Goal: Task Accomplishment & Management: Complete application form

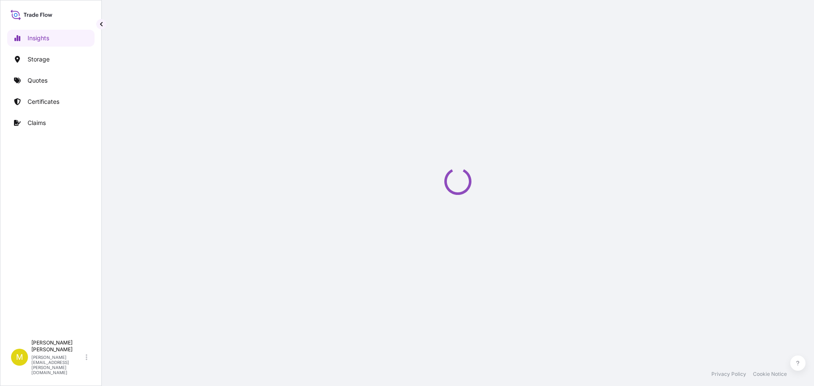
select select "2025"
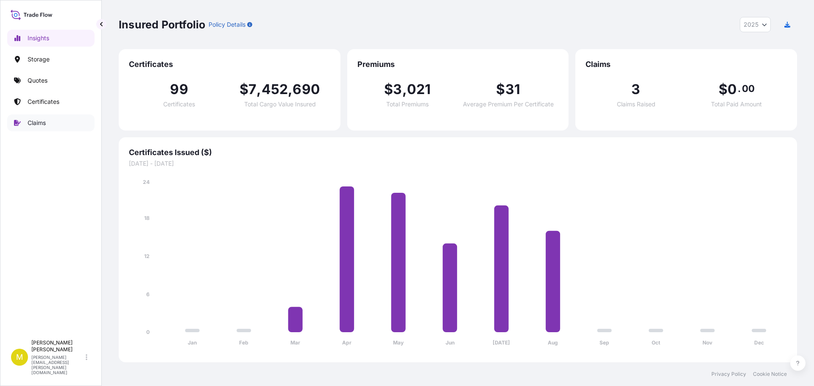
click at [47, 125] on link "Claims" at bounding box center [50, 122] width 87 height 17
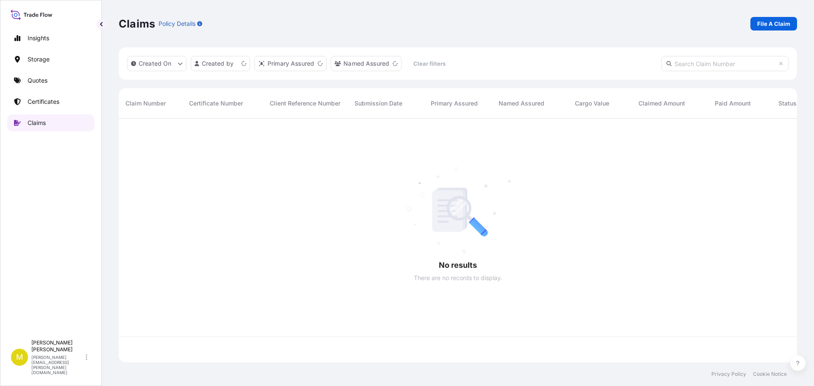
scroll to position [242, 672]
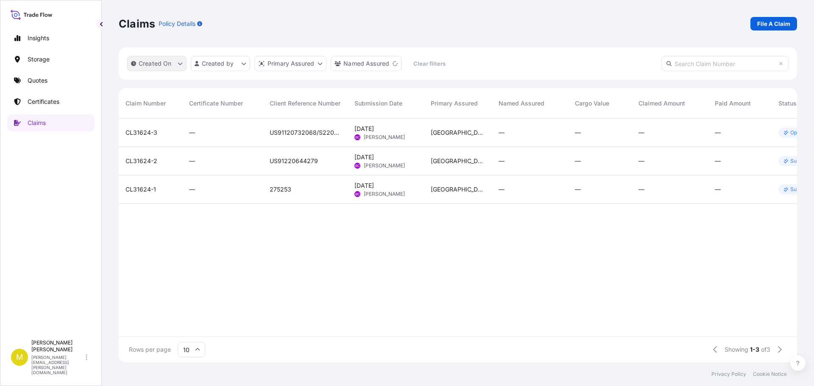
click at [153, 65] on p "Created On" at bounding box center [155, 63] width 33 height 8
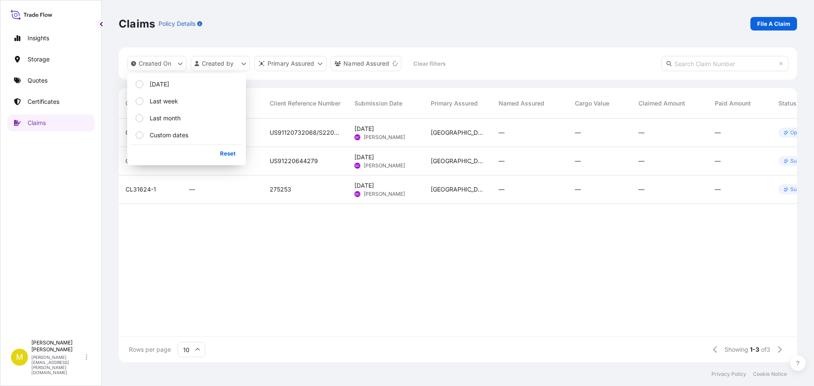
click at [496, 61] on div "Created On Created by Primary Assured Named Assured Clear filters" at bounding box center [458, 63] width 678 height 32
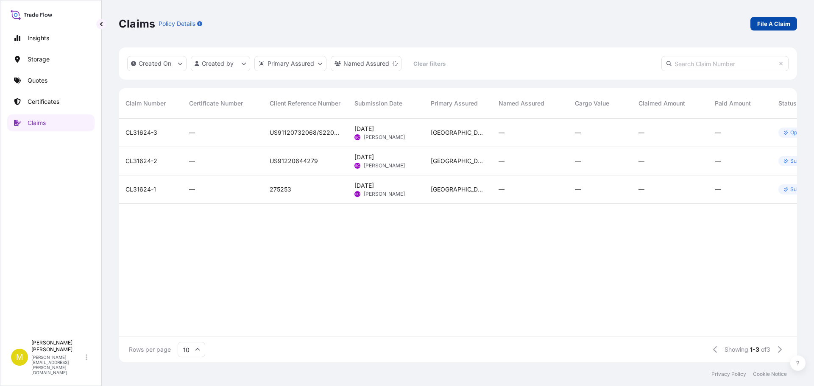
click at [775, 22] on p "File A Claim" at bounding box center [773, 23] width 33 height 8
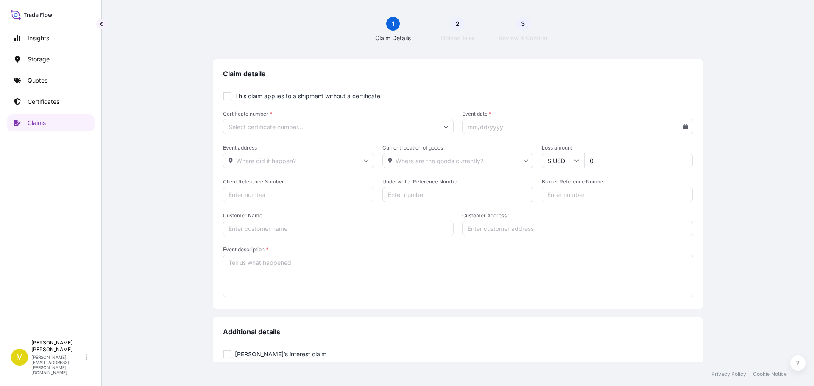
click at [283, 127] on input "Certificate number *" at bounding box center [338, 126] width 231 height 15
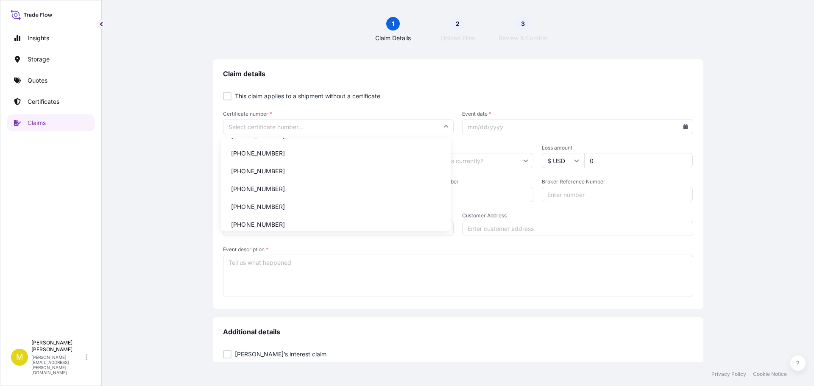
scroll to position [90, 0]
click at [291, 125] on input "Certificate number *" at bounding box center [338, 126] width 231 height 15
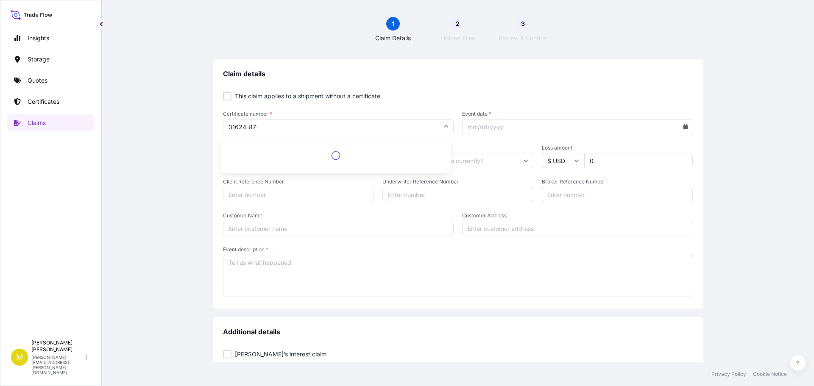
type input "[PHONE_NUMBER]"
click at [250, 148] on li "[PHONE_NUMBER]" at bounding box center [335, 149] width 223 height 16
click at [683, 125] on icon at bounding box center [685, 126] width 5 height 5
click at [573, 201] on button "5" at bounding box center [575, 202] width 14 height 14
click at [252, 160] on input "Event address" at bounding box center [298, 160] width 151 height 15
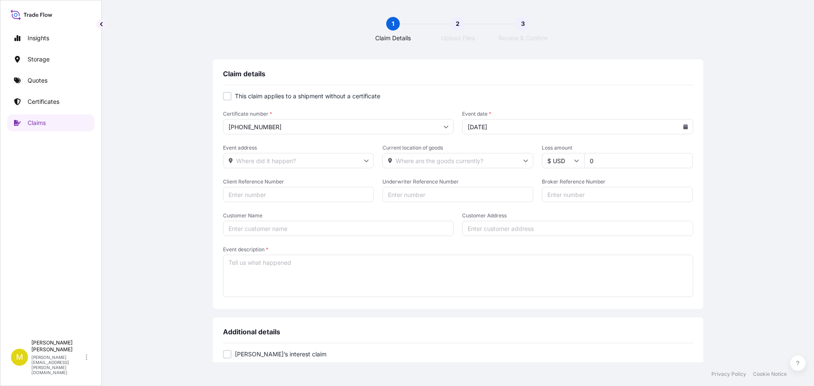
click at [683, 127] on icon at bounding box center [685, 126] width 5 height 5
click at [574, 217] on button "12" at bounding box center [575, 219] width 14 height 14
type input "[DATE]"
click at [280, 161] on input "Event address" at bounding box center [298, 160] width 151 height 15
paste input "[STREET_ADDRESS][PERSON_NAME]"
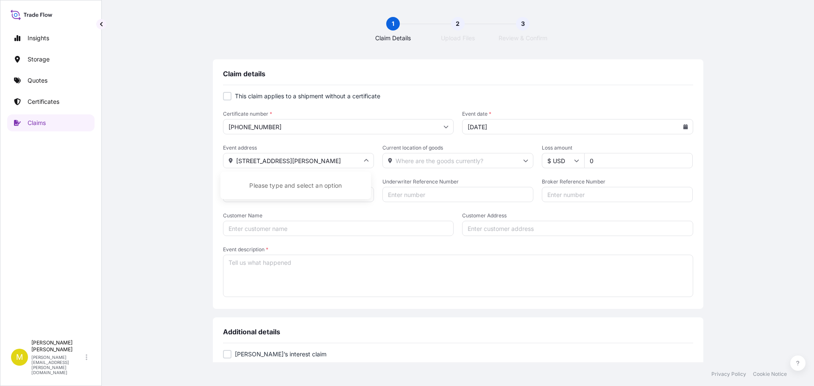
scroll to position [0, 7]
type input "[STREET_ADDRESS][PERSON_NAME]"
click at [413, 162] on input "Current location of goods" at bounding box center [457, 160] width 151 height 15
paste input "[STREET_ADDRESS][PERSON_NAME]"
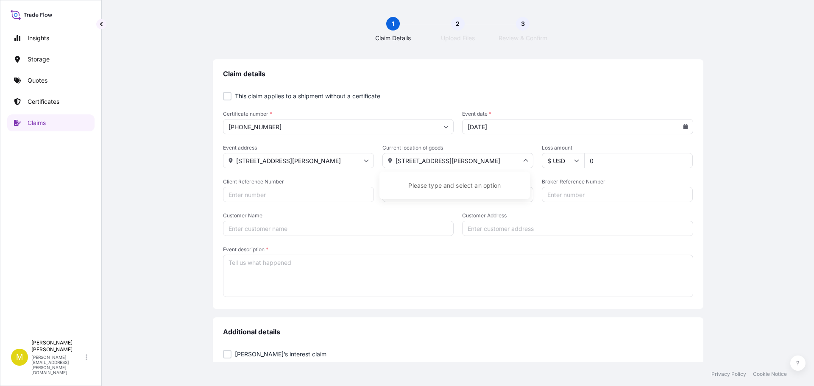
scroll to position [0, 7]
type input "[STREET_ADDRESS][PERSON_NAME]"
click at [598, 158] on input "0" at bounding box center [638, 160] width 109 height 15
type input "2750.22"
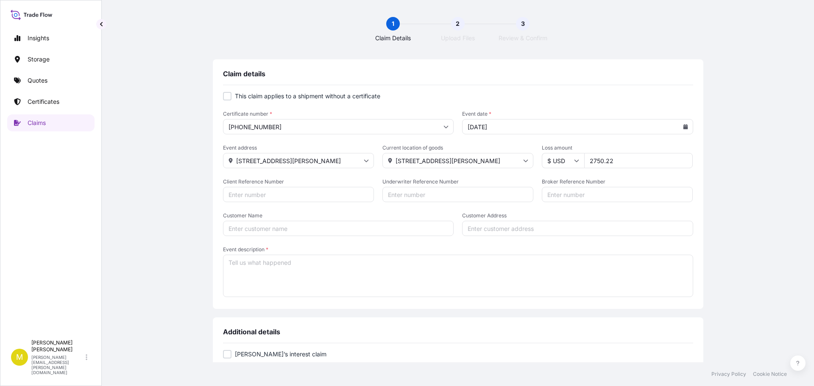
click at [262, 194] on input "Client Reference Number" at bounding box center [298, 194] width 151 height 15
type input "75613"
click at [430, 198] on input "Underwriter Reference Number" at bounding box center [457, 194] width 151 height 15
type input "u"
type input "US91620853373"
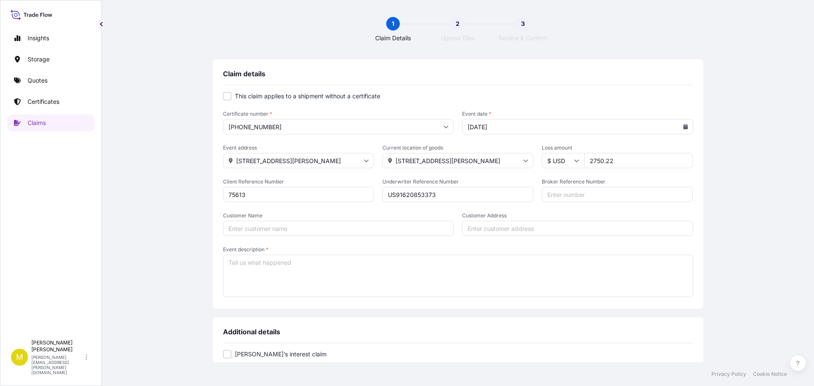
click at [550, 193] on input "Broker Reference Number" at bounding box center [617, 194] width 151 height 15
type input "184-8556839"
click at [244, 230] on input "Customer Name" at bounding box center [338, 228] width 231 height 15
click at [267, 228] on input "[PERSON_NAME] Deisgn" at bounding box center [338, 228] width 231 height 15
type input "[PERSON_NAME] Design"
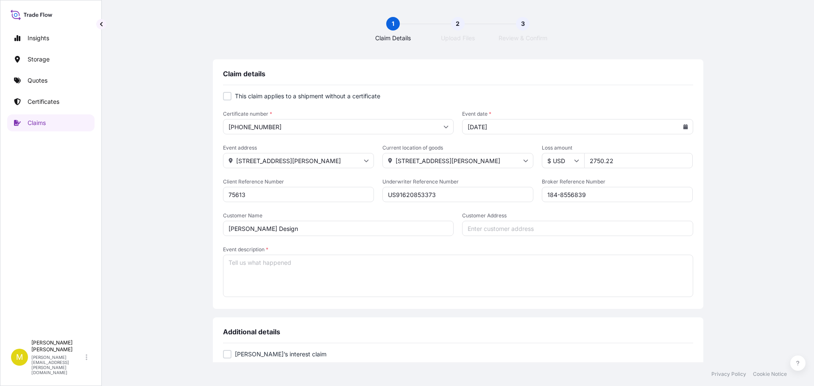
click at [513, 230] on input "Customer Address" at bounding box center [577, 228] width 231 height 15
click at [499, 229] on input "Customer Address" at bounding box center [577, 228] width 231 height 15
drag, startPoint x: 290, startPoint y: 228, endPoint x: 212, endPoint y: 220, distance: 78.0
click at [213, 220] on div "Claim details This claim applies to a shipment without a certificate Certificat…" at bounding box center [458, 184] width 490 height 250
type input "[PERSON_NAME]"
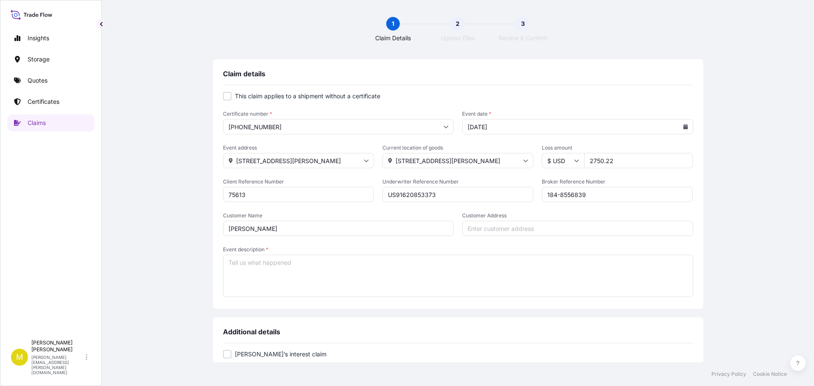
click at [513, 229] on input "Customer Address" at bounding box center [577, 228] width 231 height 15
type input "[STREET_ADDRESS]"
click at [242, 263] on textarea "Event description *" at bounding box center [458, 276] width 470 height 42
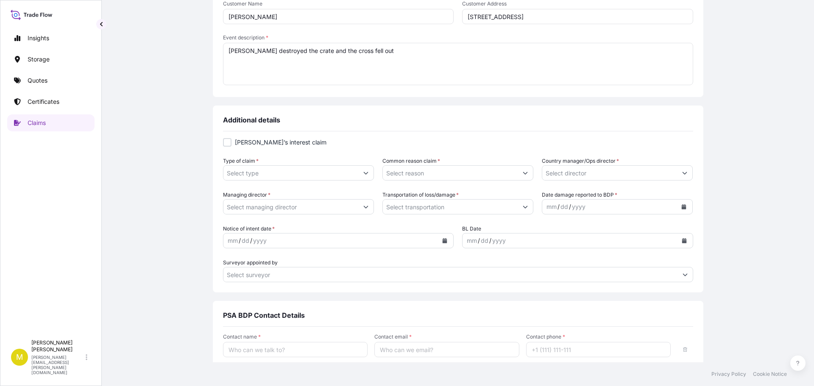
scroll to position [254, 0]
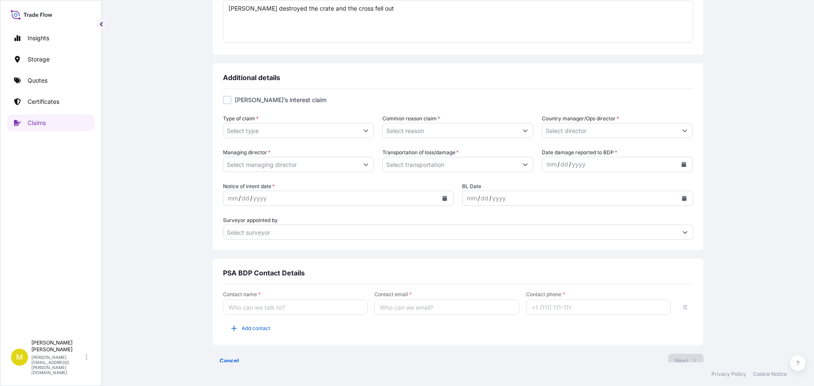
type textarea "[PERSON_NAME] destroyed the crate and the cross fell out"
click at [223, 99] on div at bounding box center [227, 100] width 8 height 8
checkbox input "true"
click at [354, 131] on input "Type of claim *" at bounding box center [290, 130] width 135 height 15
click at [363, 130] on icon "Show suggestions" at bounding box center [365, 130] width 5 height 5
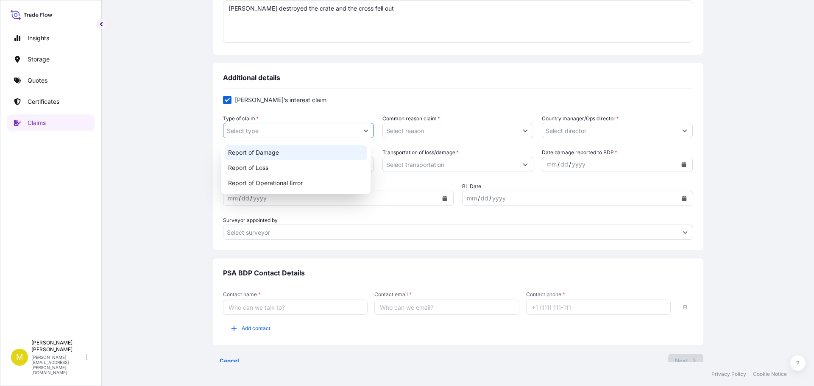
click at [270, 155] on div "Report of Damage" at bounding box center [296, 152] width 143 height 15
type input "Report of Damage"
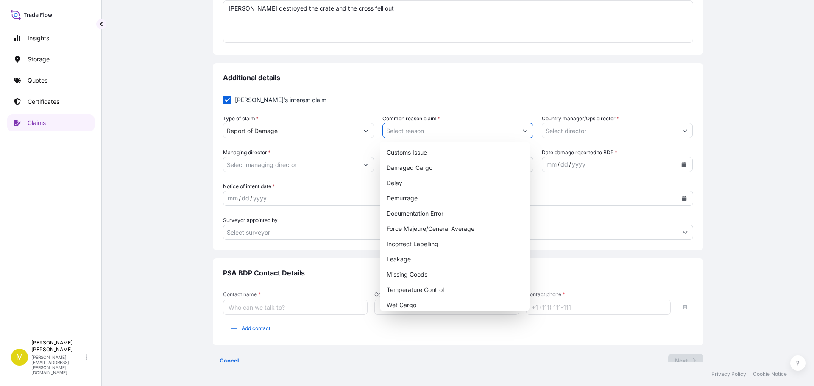
click at [523, 131] on icon "Show suggestions" at bounding box center [525, 131] width 5 height 3
click at [422, 169] on div "Damaged Cargo" at bounding box center [454, 167] width 143 height 15
type input "Damaged Cargo"
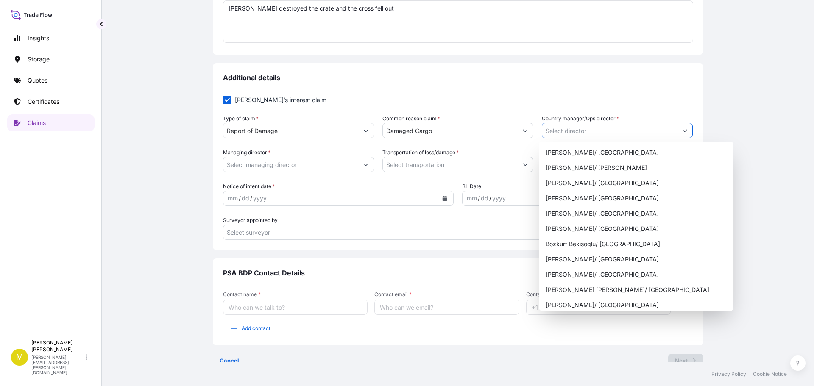
click at [681, 134] on button "Show suggestions" at bounding box center [684, 130] width 15 height 15
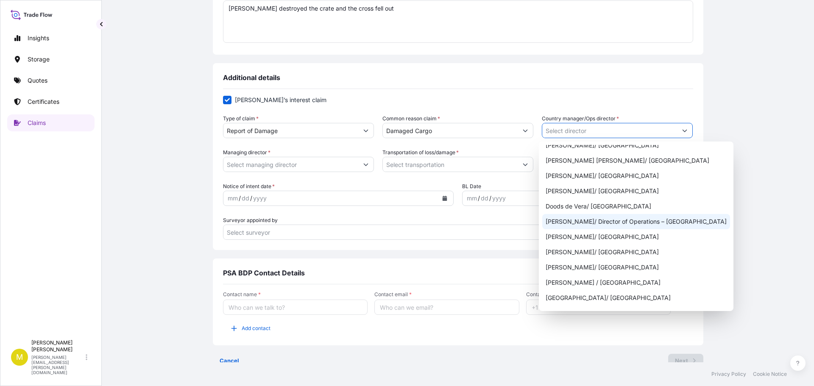
click at [646, 224] on div "[PERSON_NAME]/ Director of Operations – [GEOGRAPHIC_DATA]" at bounding box center [636, 221] width 188 height 15
type input "[PERSON_NAME]/ Director of Operations – [GEOGRAPHIC_DATA]"
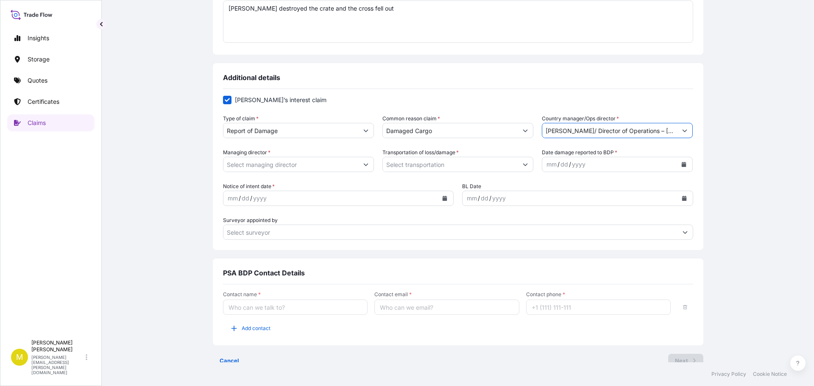
click at [270, 169] on input "Managing director *" at bounding box center [290, 164] width 135 height 15
click at [364, 164] on icon "Show suggestions" at bounding box center [366, 165] width 5 height 3
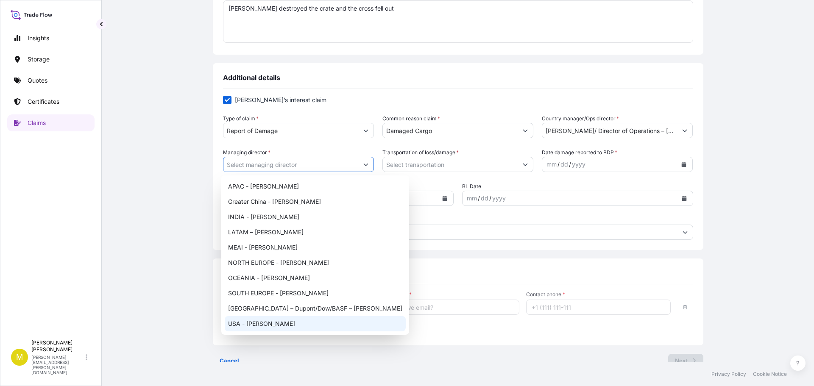
click at [281, 326] on div "USA - [PERSON_NAME]" at bounding box center [315, 323] width 181 height 15
type input "USA - [PERSON_NAME]"
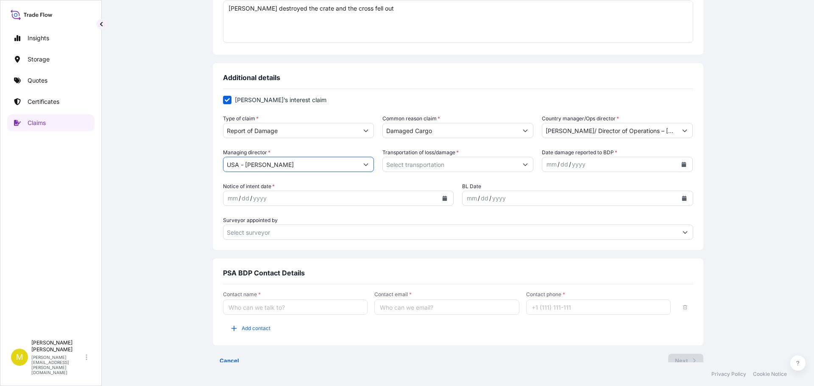
click at [526, 161] on button "Show suggestions" at bounding box center [525, 164] width 15 height 15
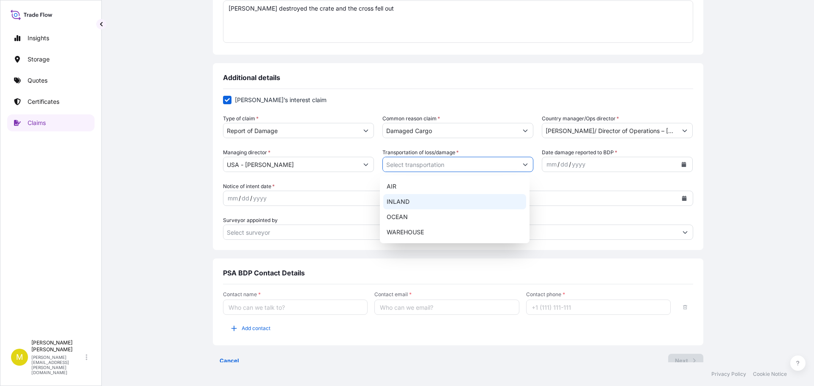
click at [441, 199] on div "INLAND" at bounding box center [454, 201] width 143 height 15
type input "INLAND"
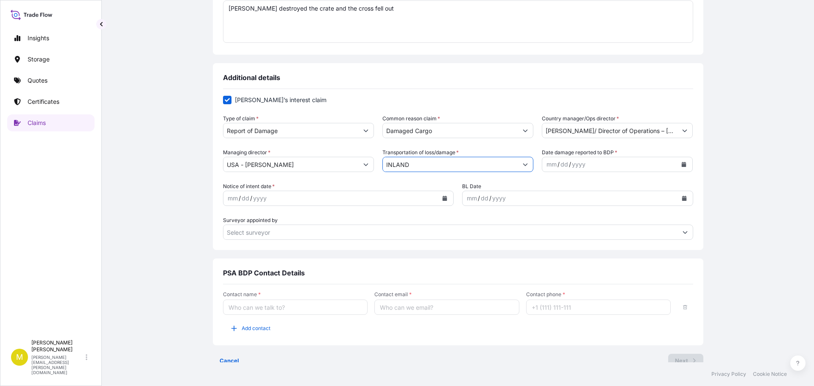
click at [682, 166] on icon "Calendar" at bounding box center [684, 164] width 5 height 5
click at [585, 251] on div "12" at bounding box center [585, 252] width 15 height 15
click at [443, 197] on icon "Calendar" at bounding box center [445, 198] width 5 height 5
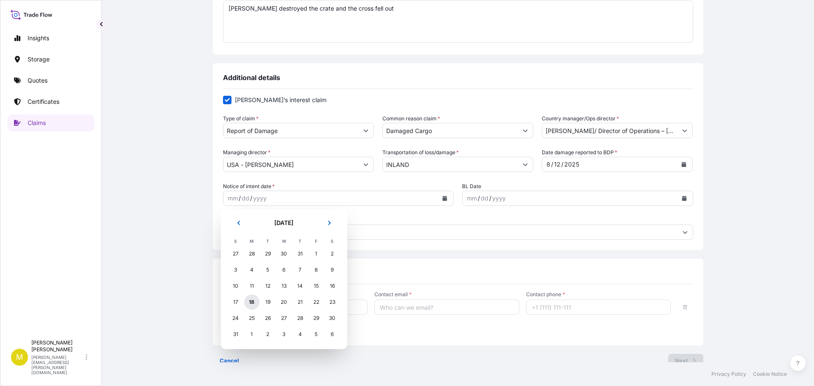
click at [252, 303] on div "18" at bounding box center [251, 302] width 15 height 15
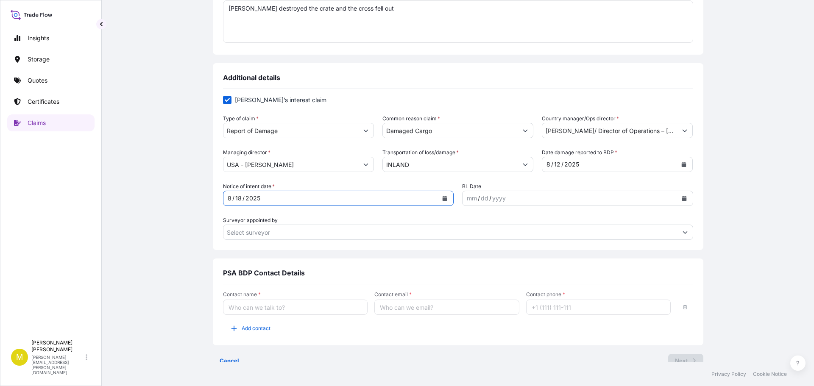
click at [682, 199] on icon "Calendar" at bounding box center [684, 198] width 5 height 5
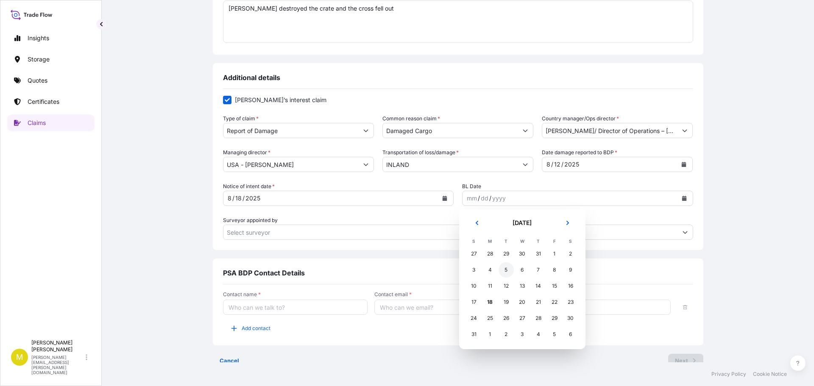
click at [507, 268] on div "5" at bounding box center [506, 269] width 15 height 15
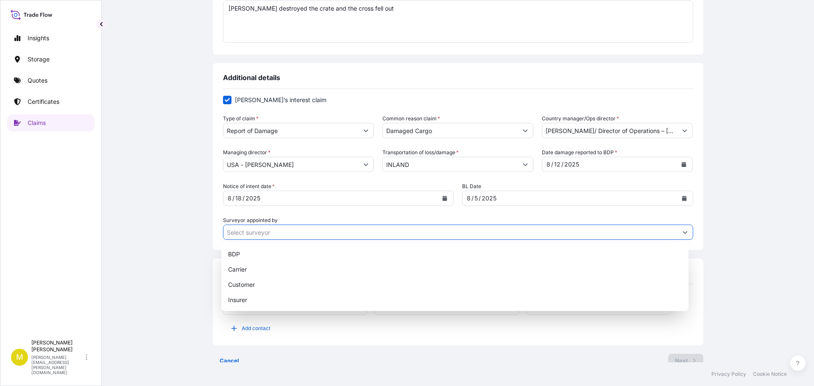
click at [686, 234] on button "Show suggestions" at bounding box center [684, 232] width 15 height 15
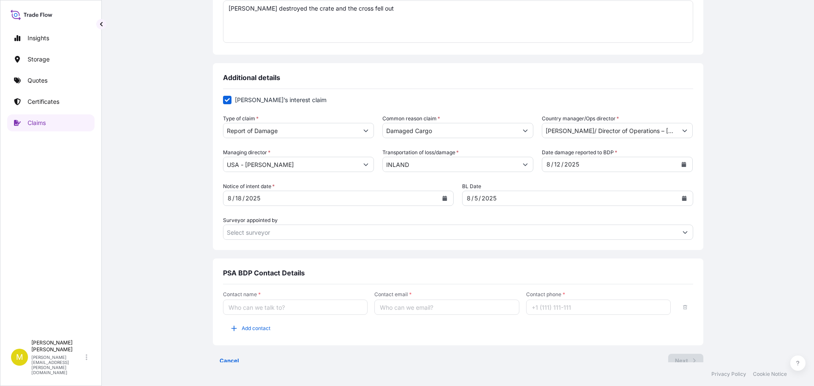
click at [315, 235] on input "Surveyor appointed by" at bounding box center [450, 232] width 454 height 15
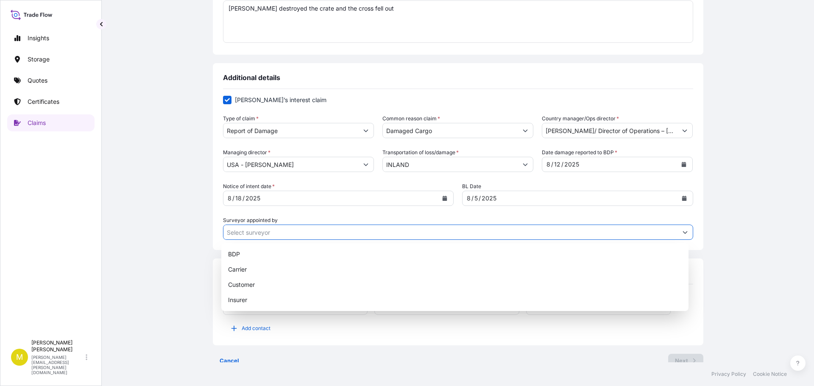
click at [682, 232] on icon "Show suggestions" at bounding box center [684, 232] width 5 height 5
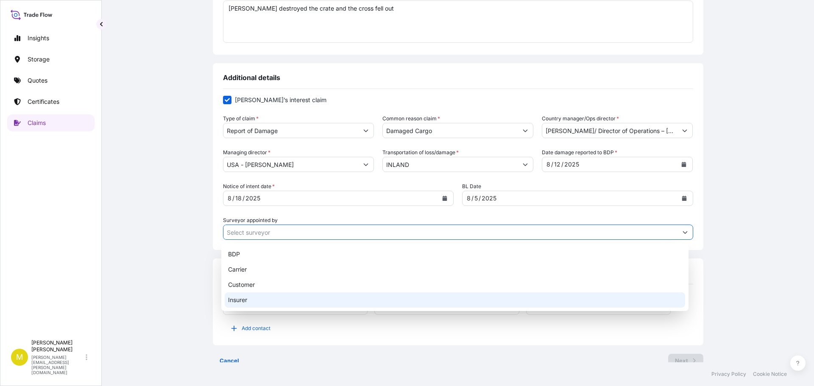
click at [249, 299] on div "Insurer" at bounding box center [455, 299] width 460 height 15
type input "Insurer"
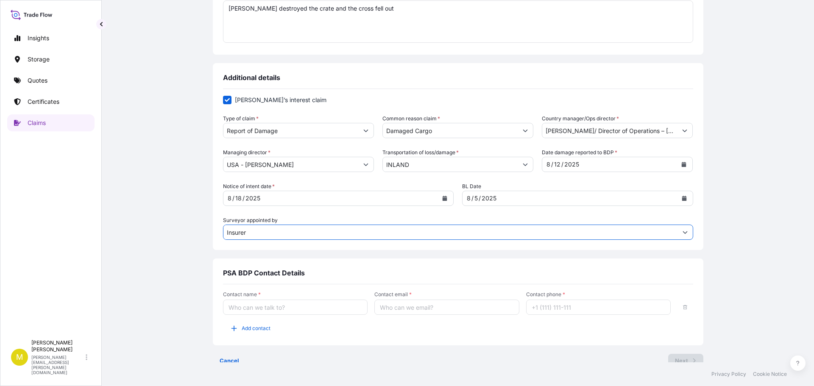
scroll to position [266, 0]
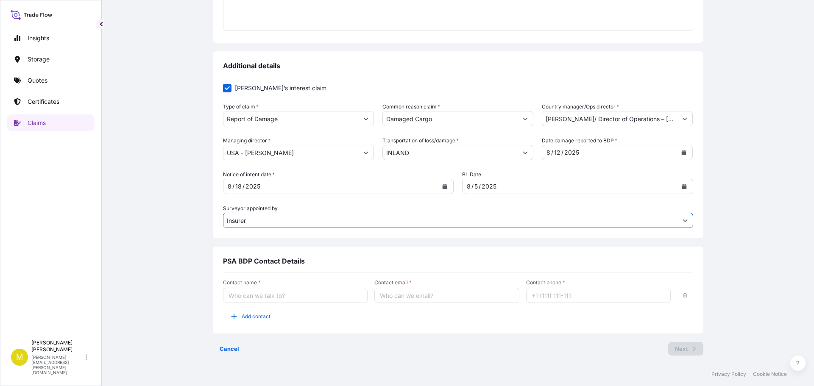
click at [245, 297] on input "Contact name *" at bounding box center [295, 295] width 145 height 15
type input "[PERSON_NAME]"
click at [412, 295] on input "Contact email *" at bounding box center [446, 295] width 145 height 15
type input "[EMAIL_ADDRESS][DOMAIN_NAME]"
click at [542, 297] on input "Contact phone *" at bounding box center [598, 295] width 145 height 15
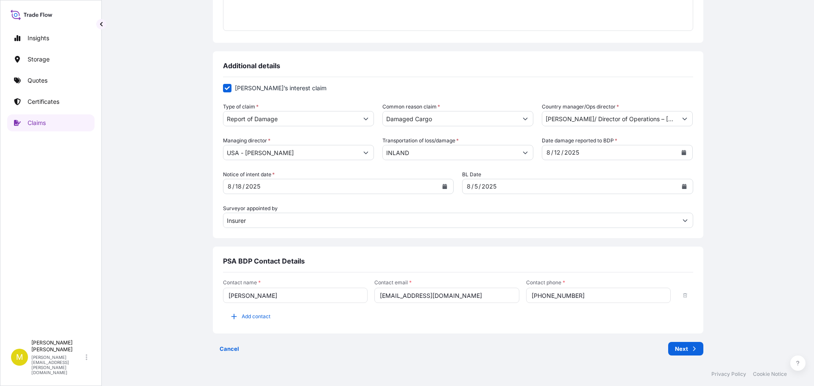
scroll to position [181, 0]
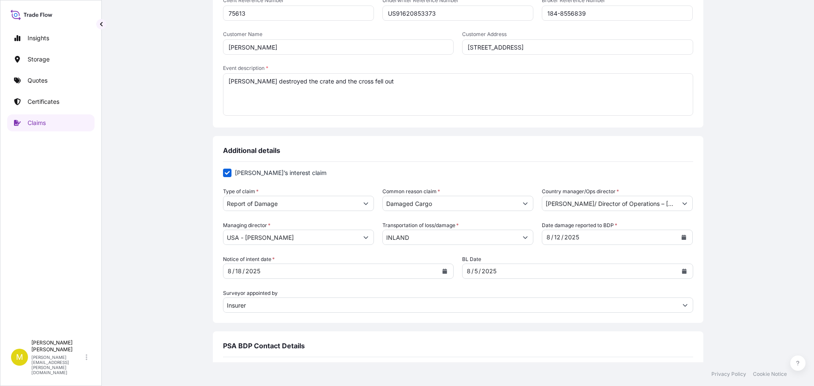
type input "[PHONE_NUMBER]"
click at [244, 81] on textarea "[PERSON_NAME] destroyed the crate and the cross fell out" at bounding box center [458, 94] width 470 height 42
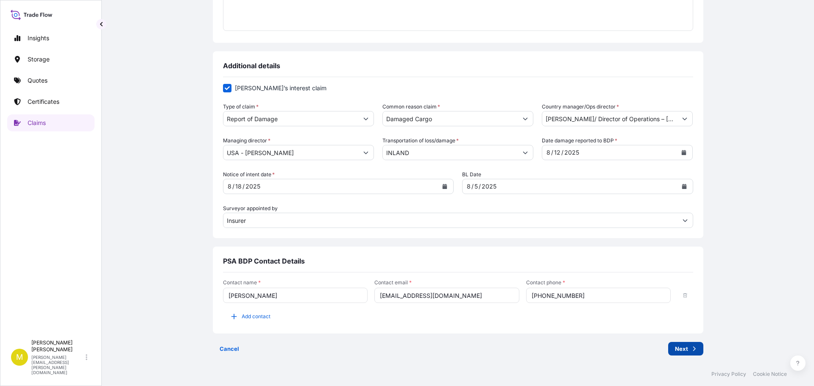
type textarea "[PERSON_NAME] dropped and destroyed the crate and the cross fell out"
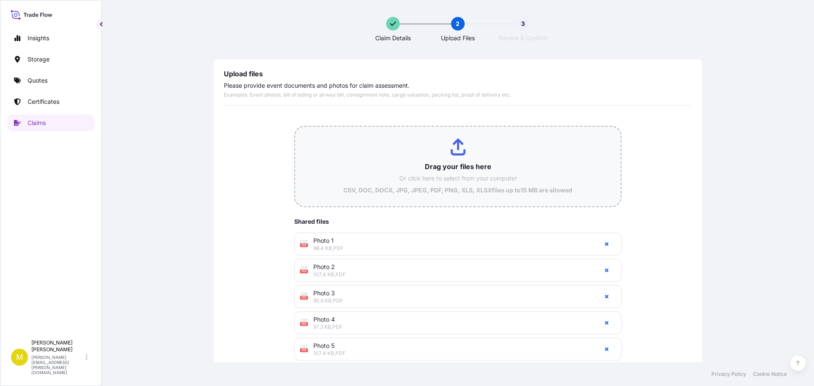
type input "C:\fakepath\Notice of Intent - US91620853373.docx"
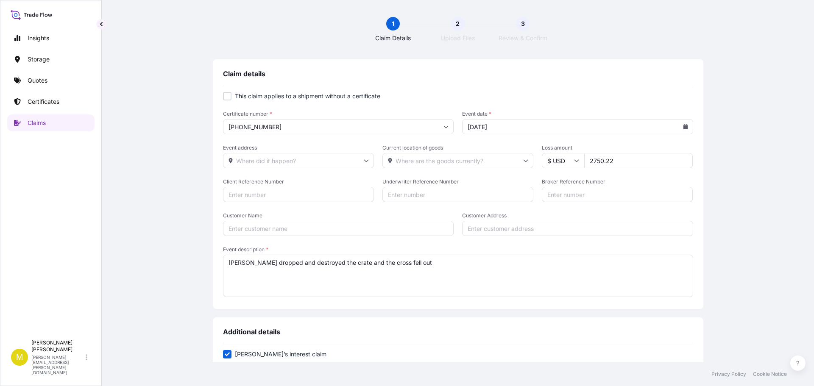
click at [364, 161] on icon at bounding box center [366, 161] width 5 height 3
click at [312, 186] on div "Please type and select an option" at bounding box center [296, 185] width 144 height 21
click at [406, 269] on textarea "[PERSON_NAME] dropped and destroyed the crate and the cross fell out" at bounding box center [458, 276] width 470 height 42
paste textarea "[STREET_ADDRESS][PERSON_NAME]"
type textarea "[PERSON_NAME] dropped and destroyed the crate and the cross fell out [STREET_AD…"
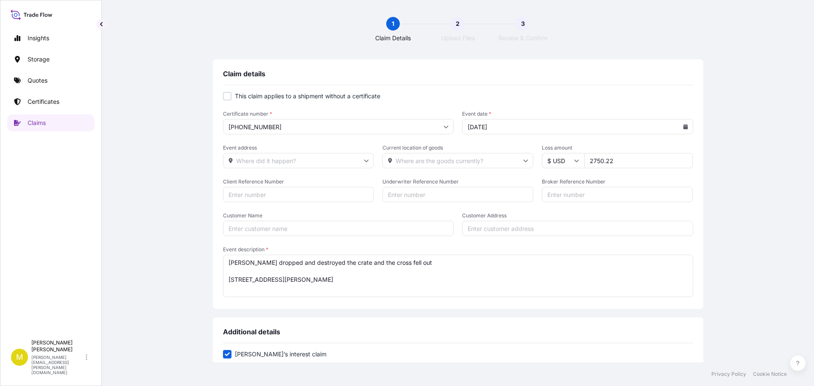
click at [252, 159] on input "Event address" at bounding box center [298, 160] width 151 height 15
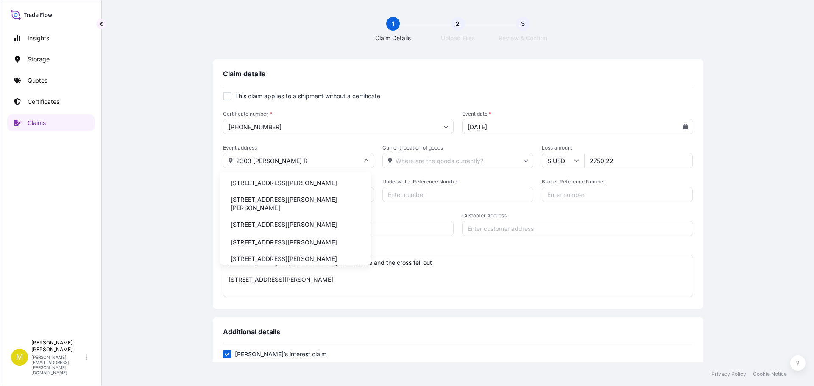
click at [255, 185] on li "[STREET_ADDRESS][PERSON_NAME]" at bounding box center [296, 183] width 144 height 16
type input "[STREET_ADDRESS][PERSON_NAME]"
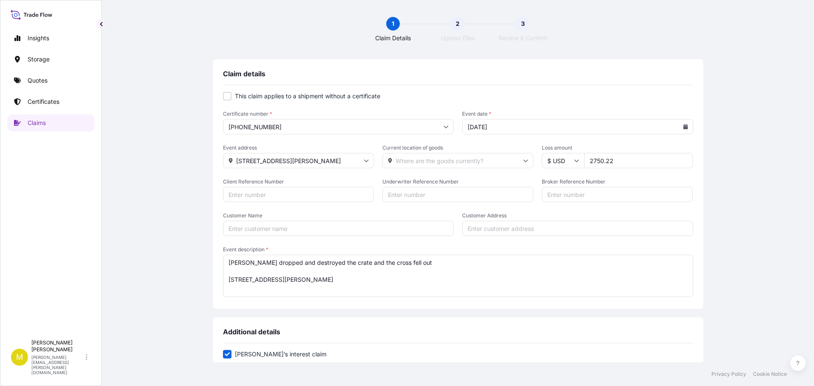
click at [404, 160] on input "Current location of goods" at bounding box center [457, 160] width 151 height 15
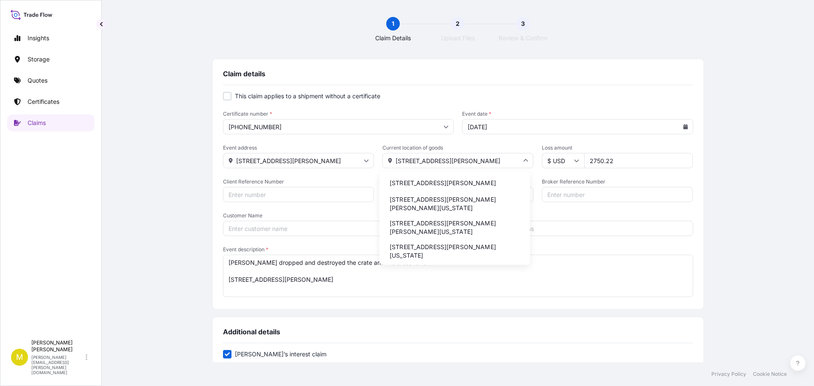
click at [423, 183] on li "[STREET_ADDRESS][PERSON_NAME]" at bounding box center [455, 183] width 144 height 16
type input "[STREET_ADDRESS][PERSON_NAME]"
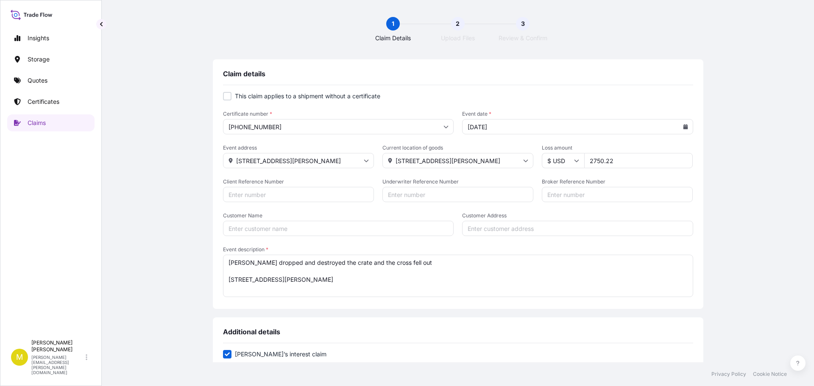
click at [240, 193] on input "Client Reference Number" at bounding box center [298, 194] width 151 height 15
type input "75613"
click at [437, 198] on input "Underwriter Reference Number" at bounding box center [457, 194] width 151 height 15
type input "US91620853373"
click at [584, 197] on input "Broker Reference Number" at bounding box center [617, 194] width 151 height 15
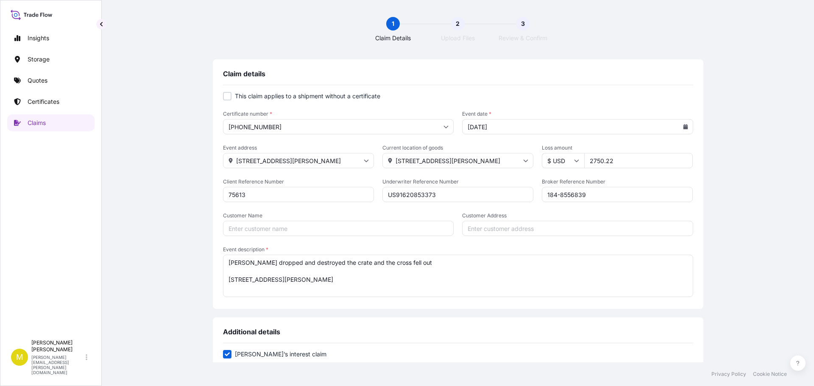
type input "184-8556839"
click at [242, 228] on input "Customer Name" at bounding box center [338, 228] width 231 height 15
type input "D"
drag, startPoint x: 410, startPoint y: 261, endPoint x: 408, endPoint y: 276, distance: 15.4
click at [408, 276] on textarea "[PERSON_NAME] dropped and destroyed the crate and the cross fell out [STREET_AD…" at bounding box center [458, 276] width 470 height 42
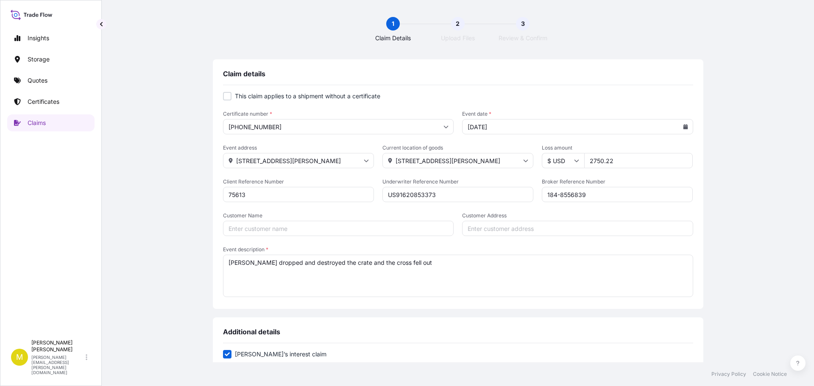
click at [362, 264] on textarea "[PERSON_NAME] dropped and destroyed the crate and the cross fell out" at bounding box center [458, 276] width 470 height 42
type textarea "[PERSON_NAME] dropped and destroyed the crate and the wooden cross fell out"
click at [289, 231] on input "Customer Name" at bounding box center [338, 228] width 231 height 15
type input "[PERSON_NAME]"
click at [527, 228] on input "Customer Address" at bounding box center [577, 228] width 231 height 15
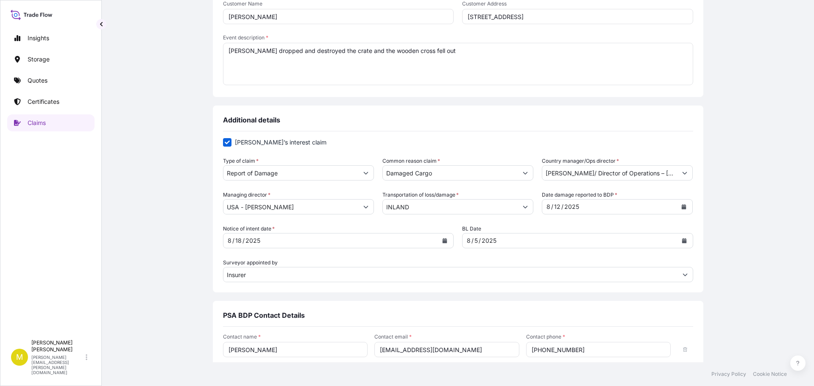
scroll to position [266, 0]
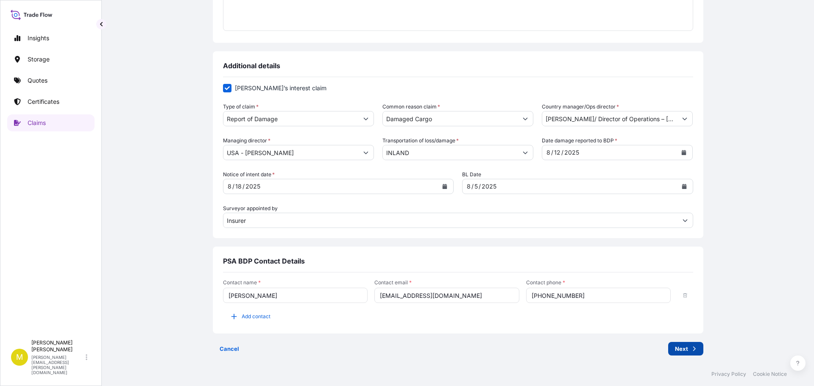
type input "[STREET_ADDRESS]"
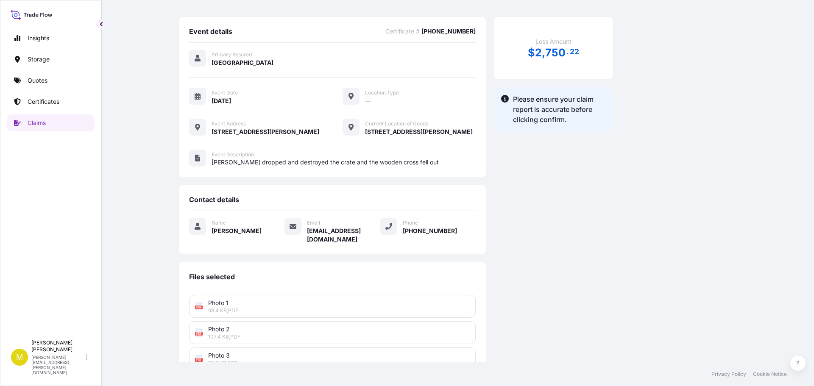
scroll to position [184, 0]
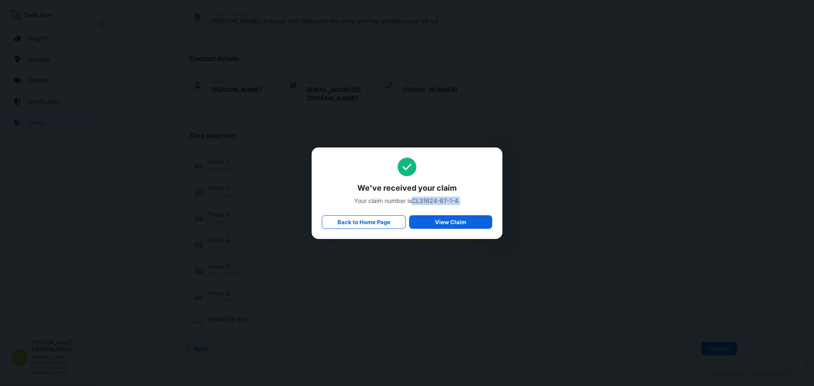
drag, startPoint x: 462, startPoint y: 201, endPoint x: 414, endPoint y: 203, distance: 47.5
click at [414, 203] on span "Your claim number is CL31624-87-1-4 ." at bounding box center [407, 201] width 170 height 8
copy span "CL31624-87-1-4 ."
click at [450, 214] on div "We've received your claim Your claim number is CL31624-87-1-4 . Back to Home Pa…" at bounding box center [407, 193] width 170 height 71
click at [449, 217] on link "View Claim" at bounding box center [450, 222] width 83 height 14
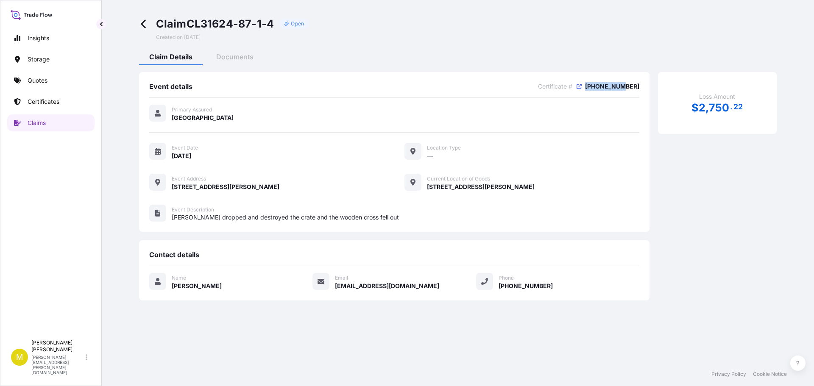
drag, startPoint x: 642, startPoint y: 87, endPoint x: 606, endPoint y: 88, distance: 36.0
click at [606, 88] on div "Event details Certificate # [PHONE_NUMBER] Primary Assured [GEOGRAPHIC_DATA] Ev…" at bounding box center [394, 152] width 510 height 160
copy span "[PHONE_NUMBER]"
click at [582, 86] on icon at bounding box center [579, 86] width 5 height 5
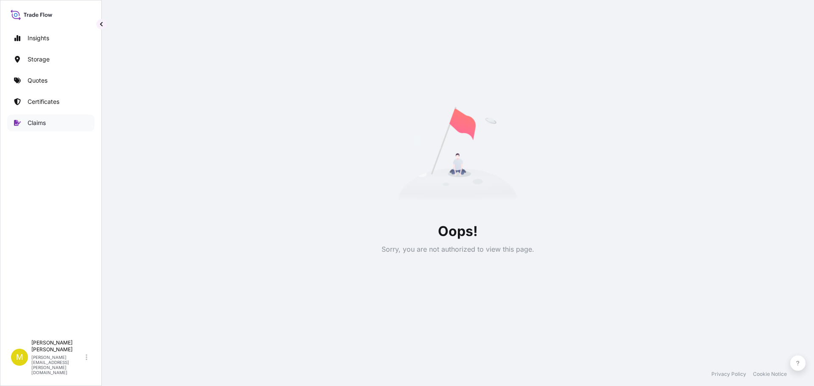
click at [42, 119] on p "Claims" at bounding box center [37, 123] width 18 height 8
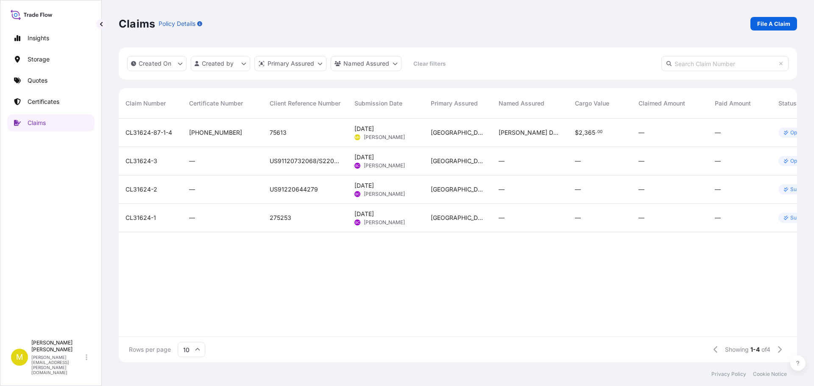
scroll to position [0, 59]
